Goal: Check status: Check status

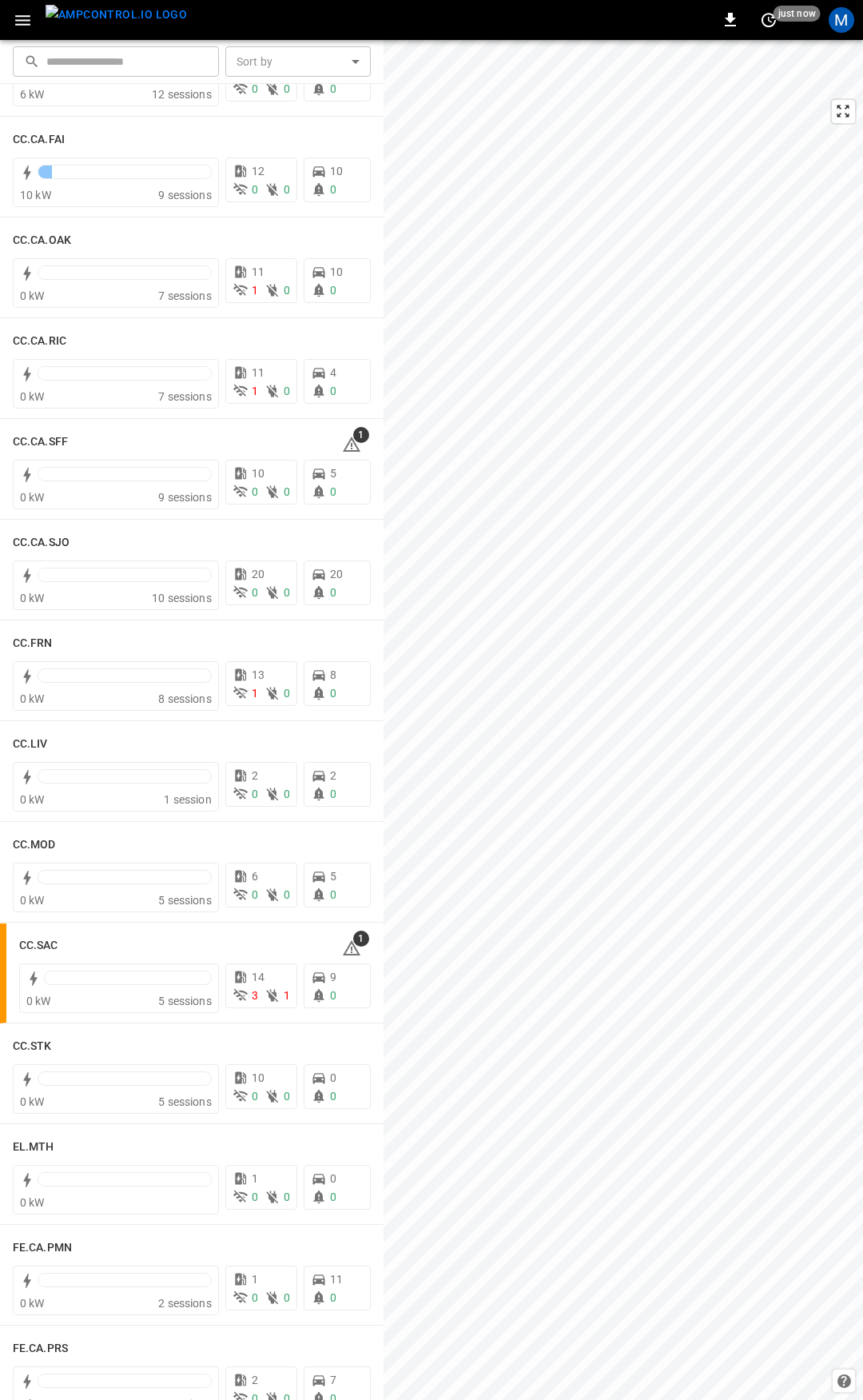
scroll to position [450, 0]
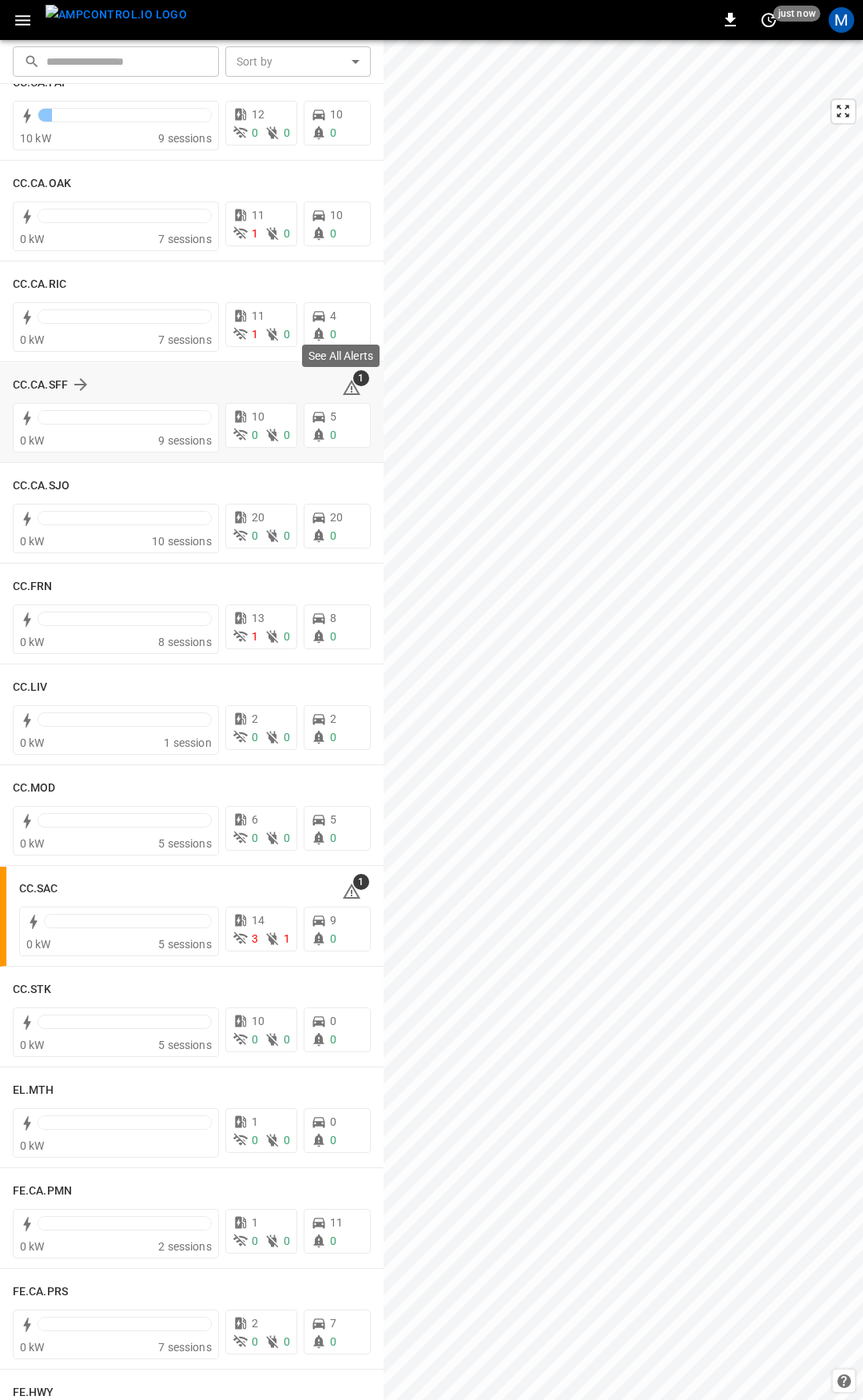
click at [354, 384] on span "1" at bounding box center [361, 378] width 16 height 16
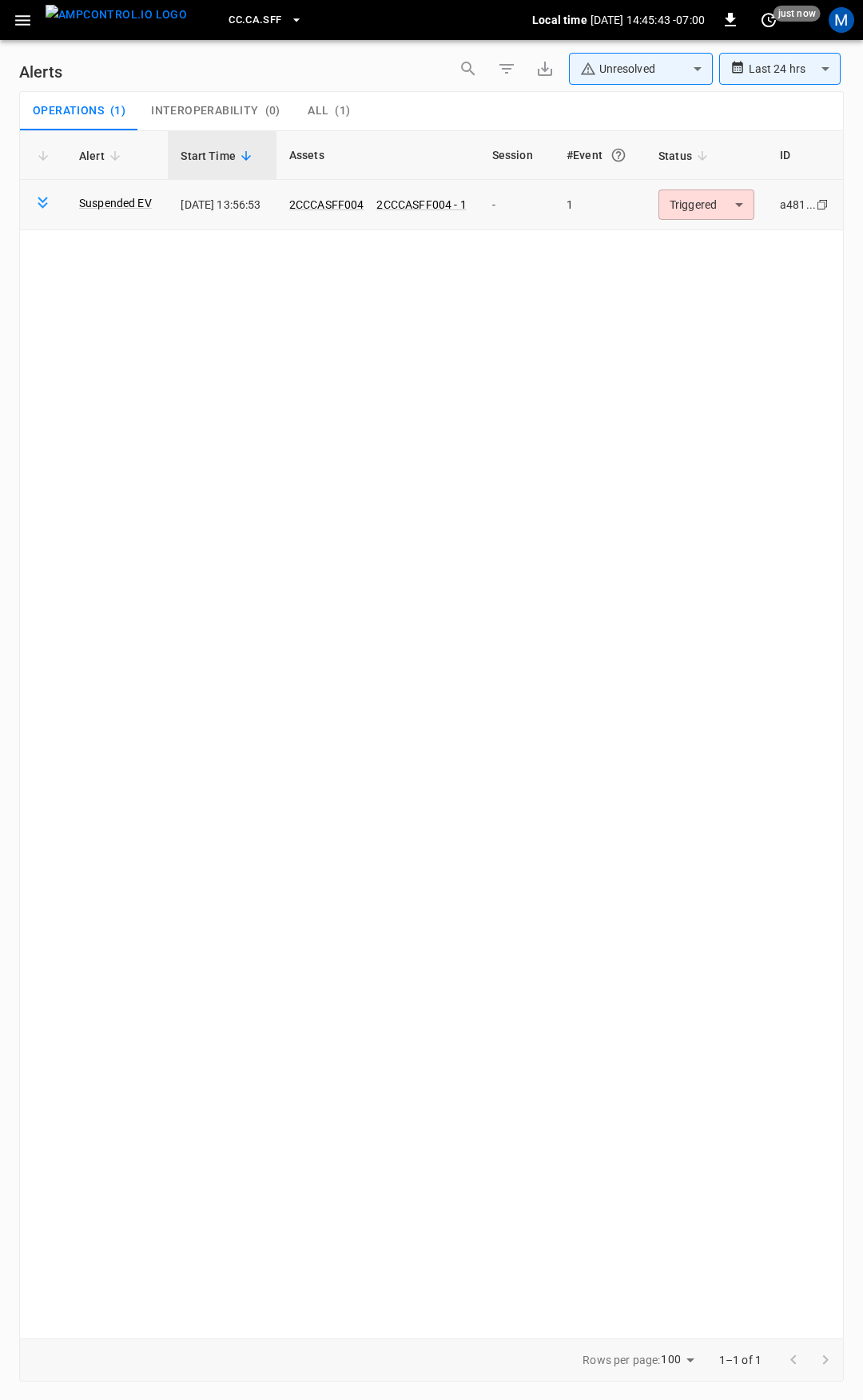
click at [695, 201] on body "**********" at bounding box center [432, 697] width 863 height 1395
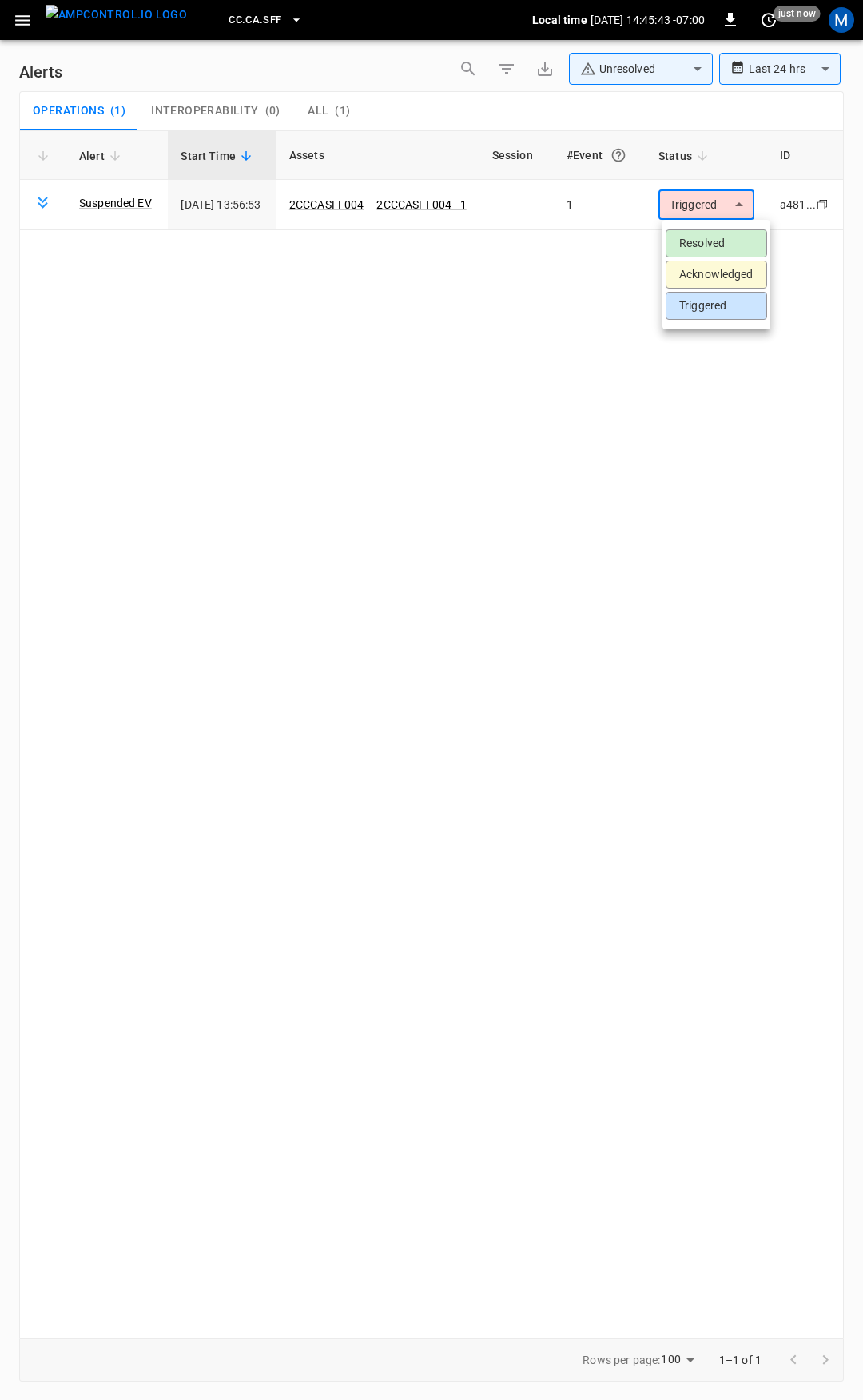
click at [694, 249] on li "Resolved" at bounding box center [717, 243] width 102 height 28
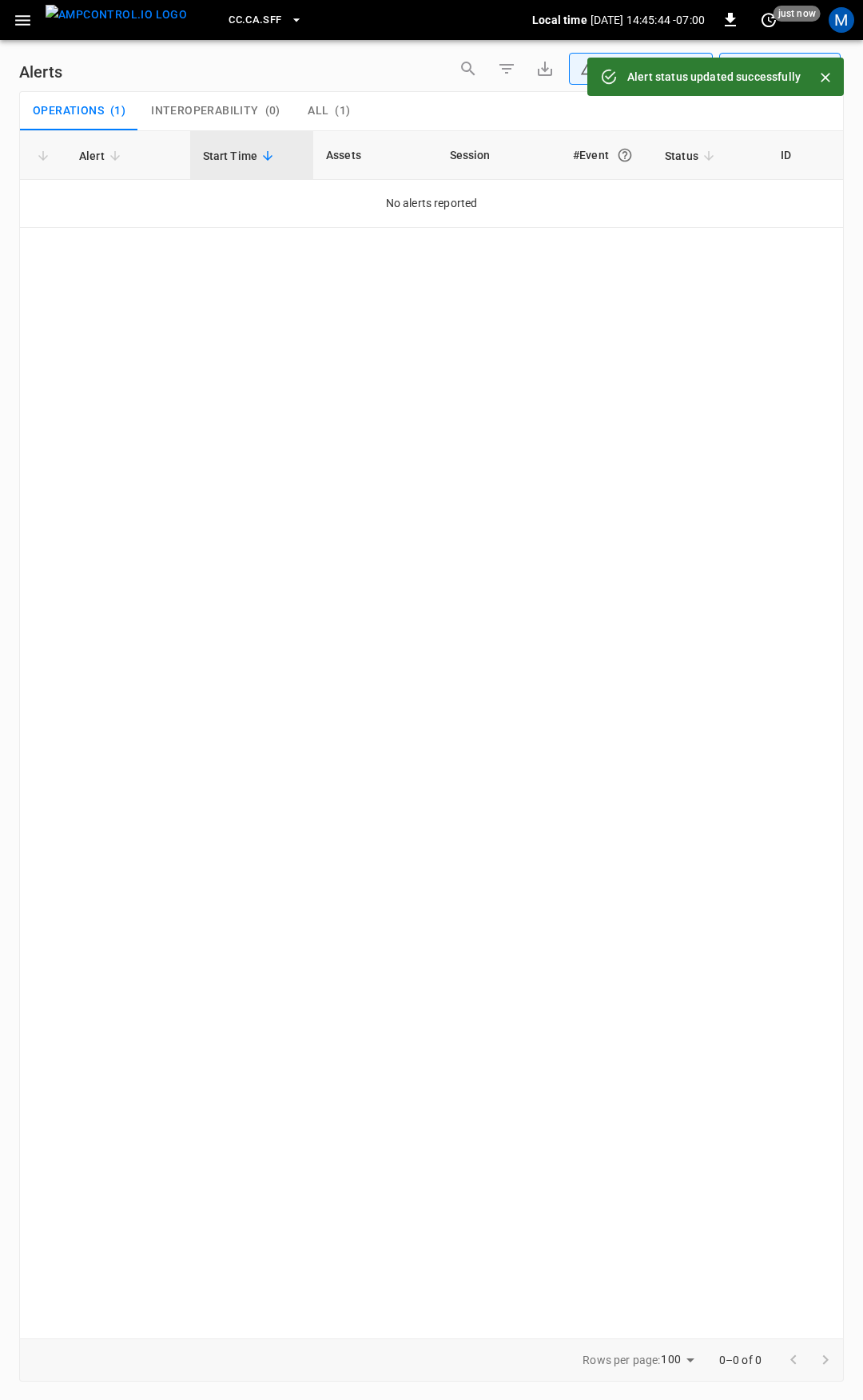
click at [21, 22] on icon "button" at bounding box center [23, 20] width 20 height 20
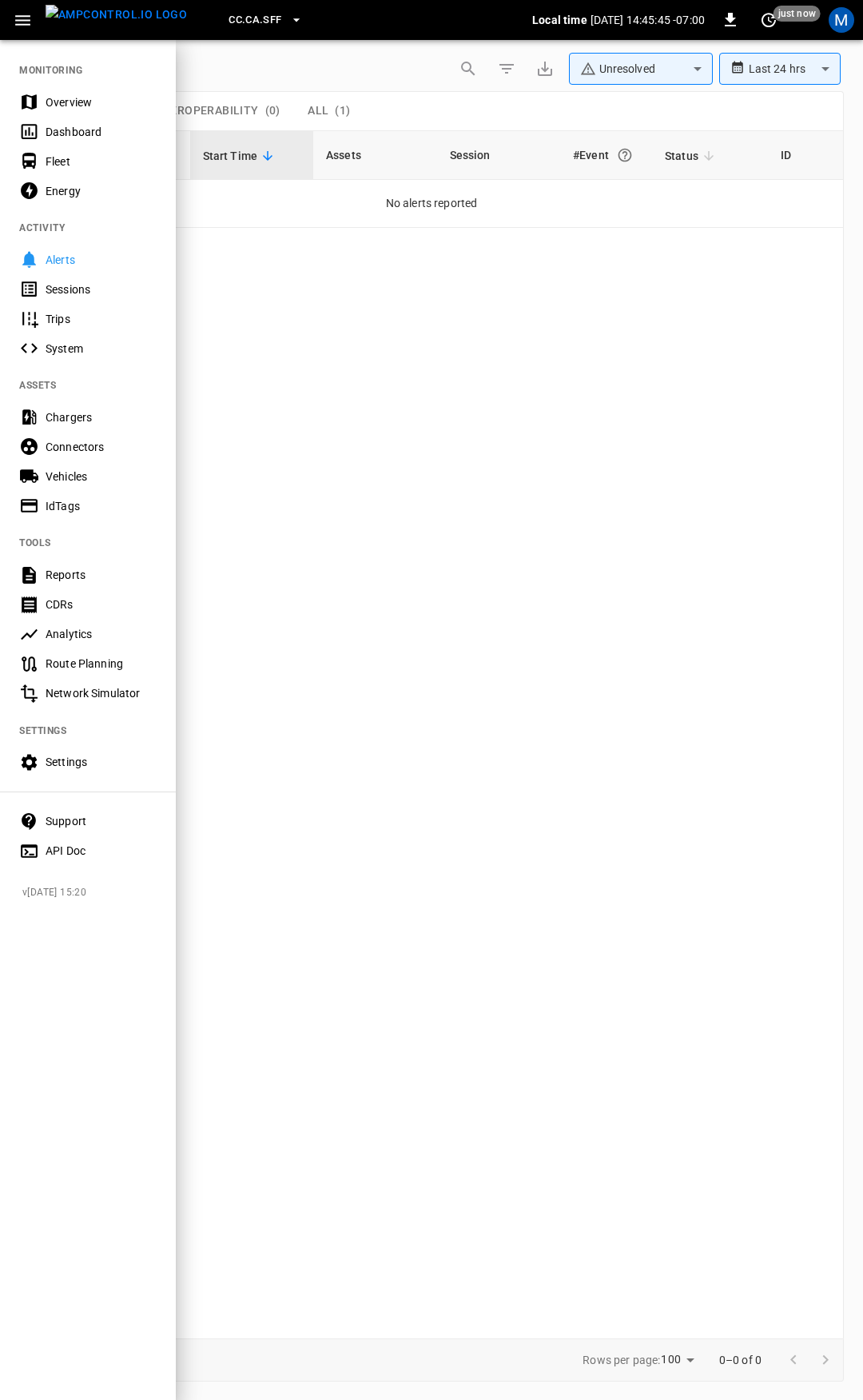
drag, startPoint x: 56, startPoint y: 93, endPoint x: 124, endPoint y: 180, distance: 110.4
click at [56, 93] on div "Overview" at bounding box center [88, 102] width 176 height 30
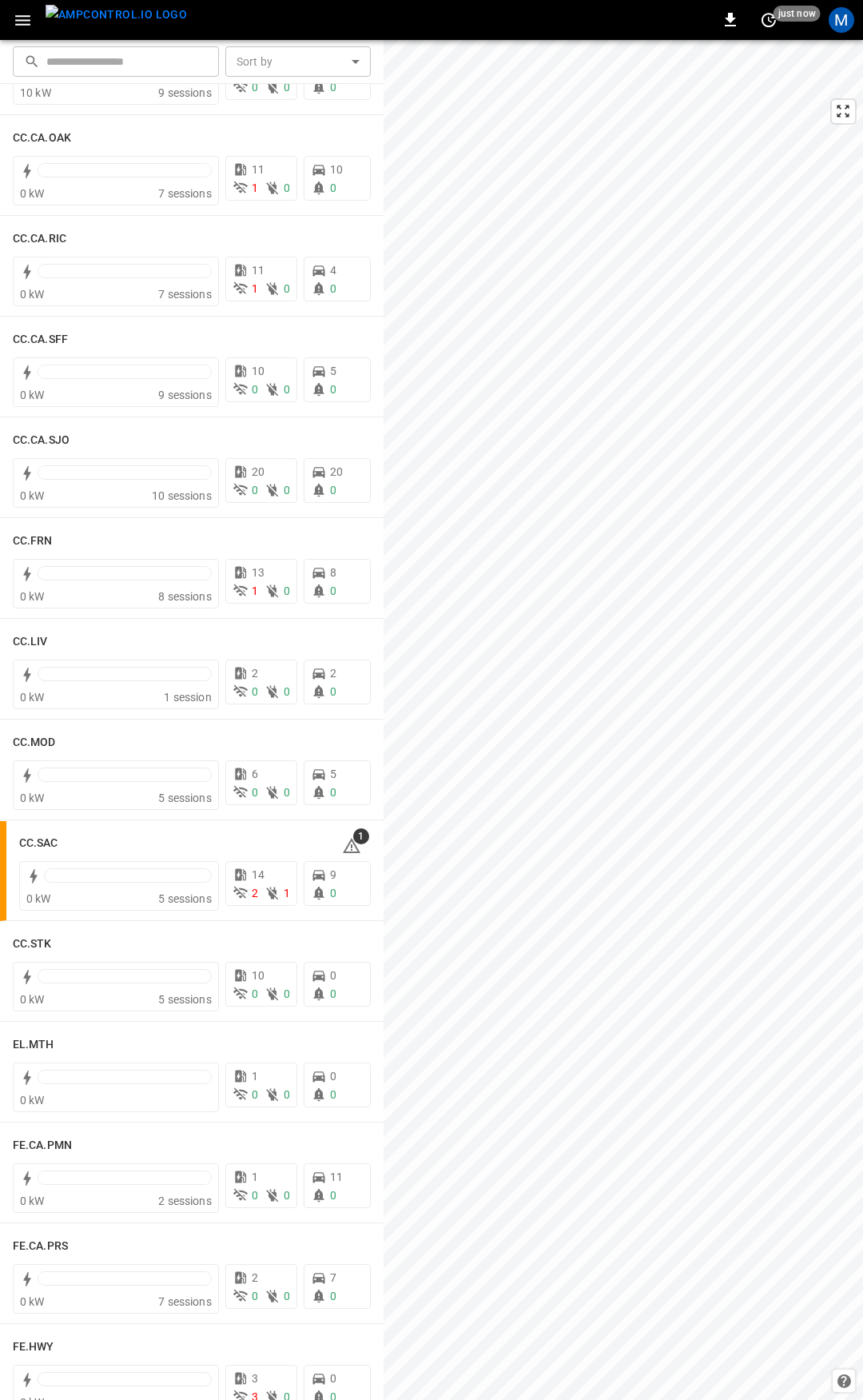
scroll to position [611, 0]
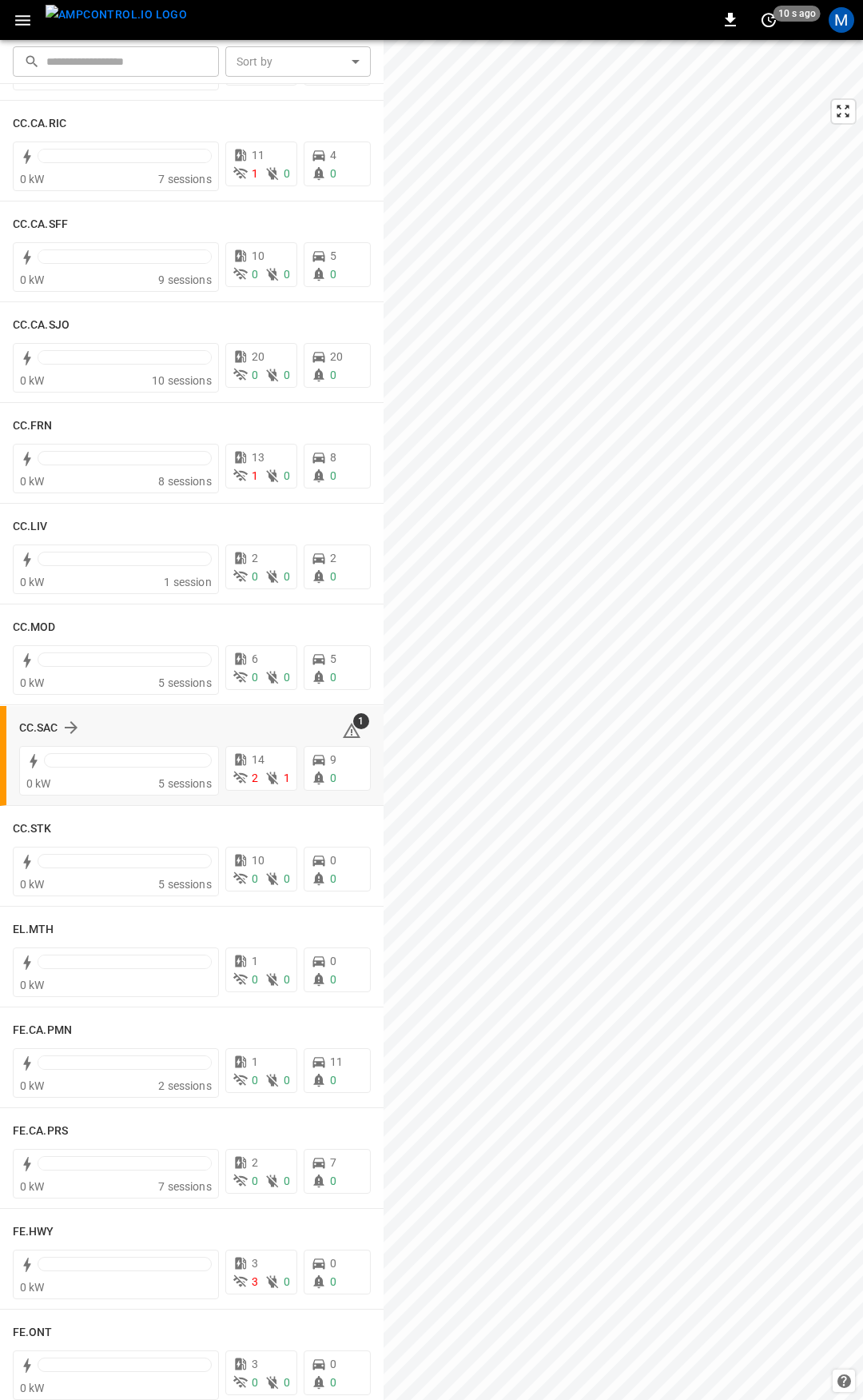
click at [9, 731] on div "CC.SAC 1 0 kW 5 sessions 14 2 1 9 0" at bounding box center [192, 756] width 383 height 100
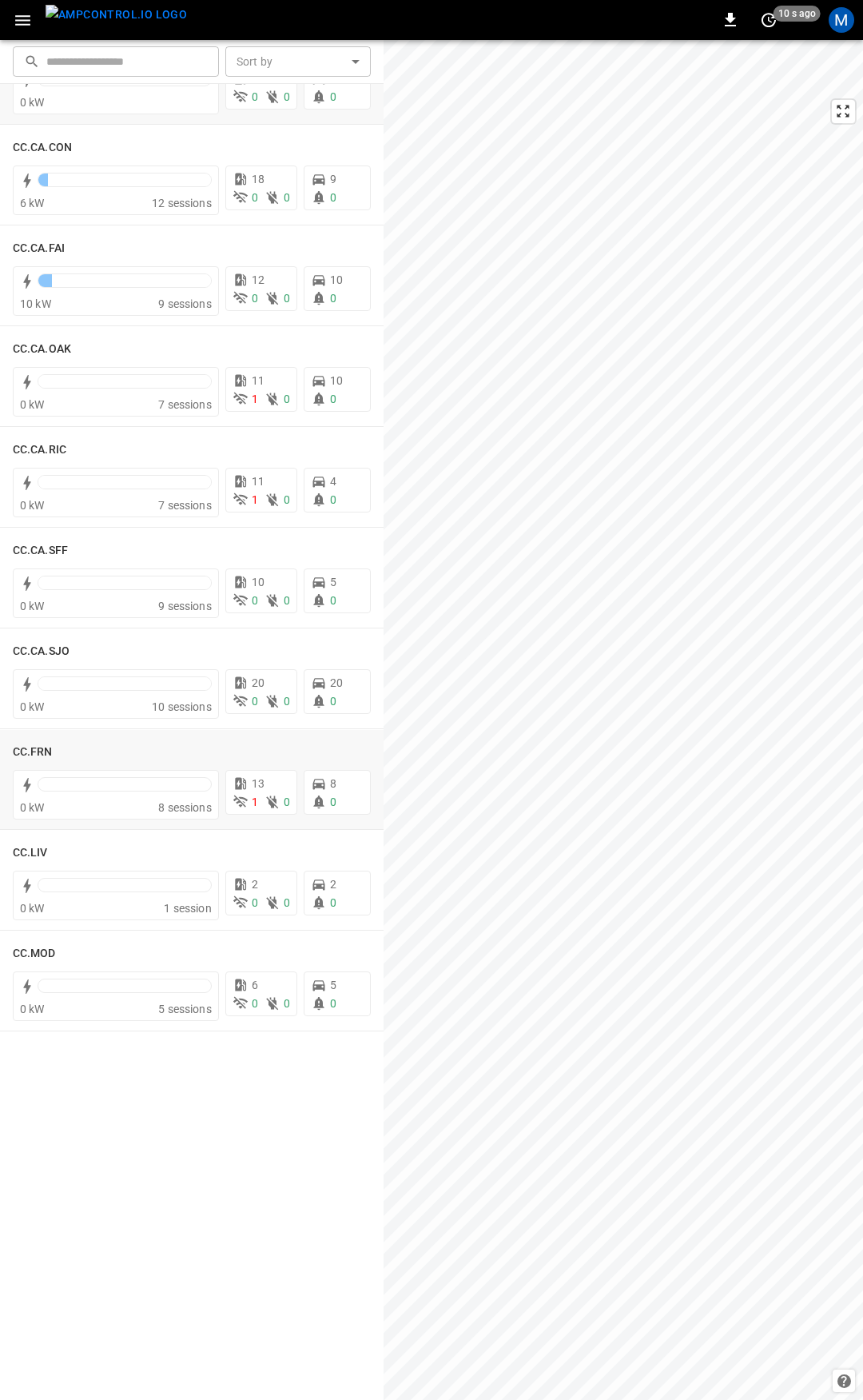
click at [53, 124] on div "Catch-all 0 kW 0 0 0 0 0" at bounding box center [192, 74] width 383 height 100
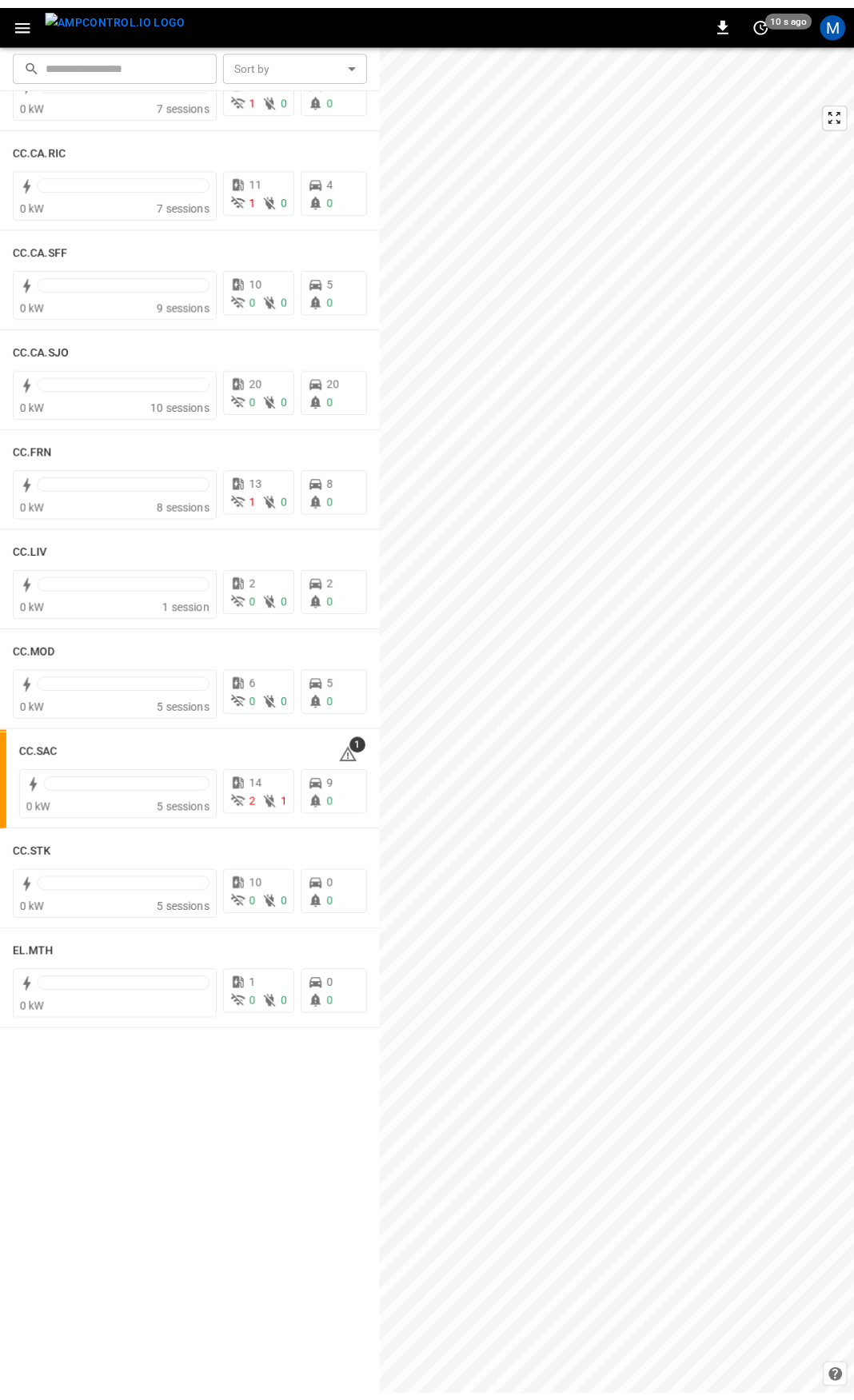
scroll to position [0, 0]
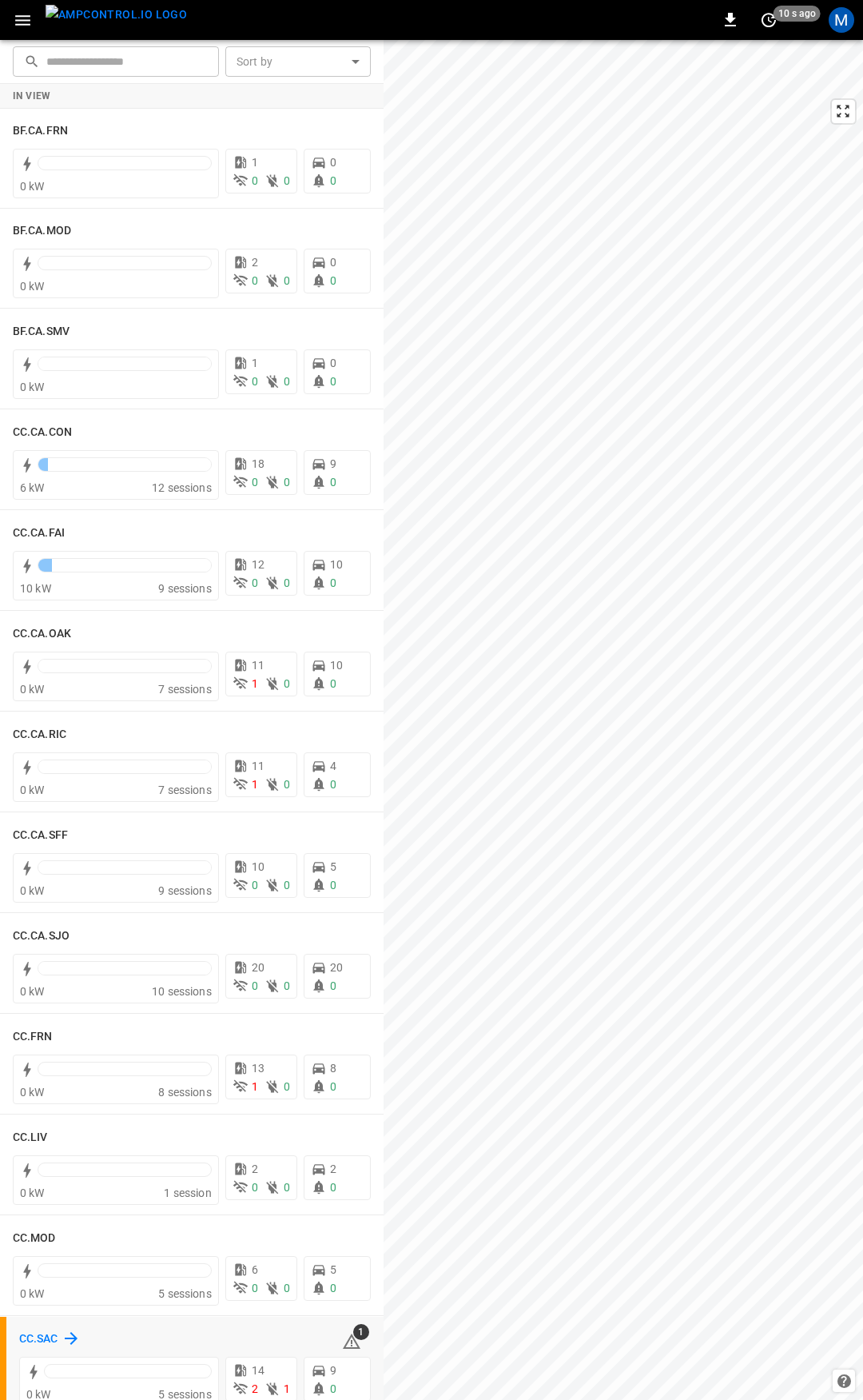
click at [32, 1339] on h6 "CC.SAC" at bounding box center [39, 1339] width 39 height 18
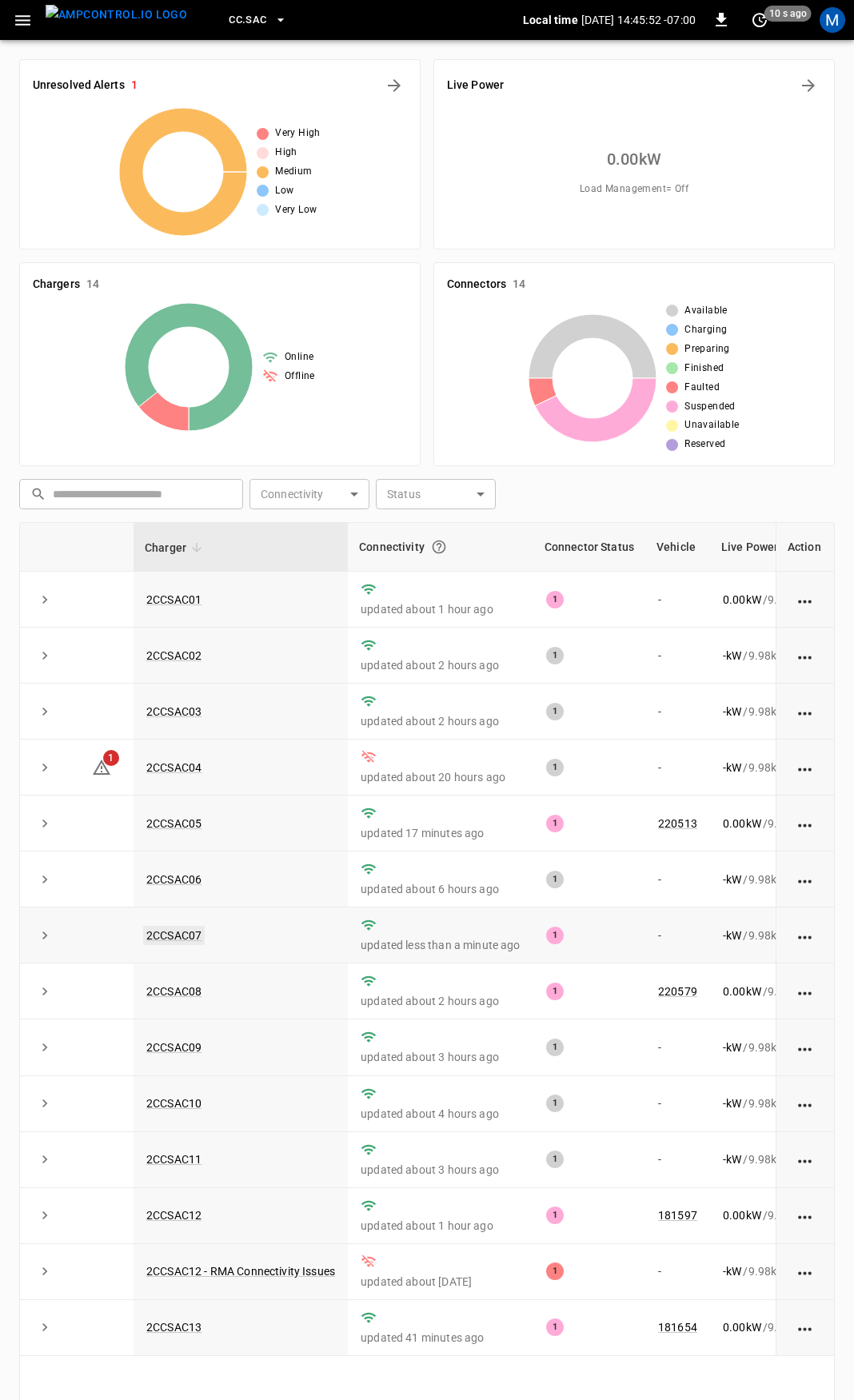
click at [186, 938] on link "2CCSAC07" at bounding box center [173, 935] width 61 height 19
